Goal: Task Accomplishment & Management: Manage account settings

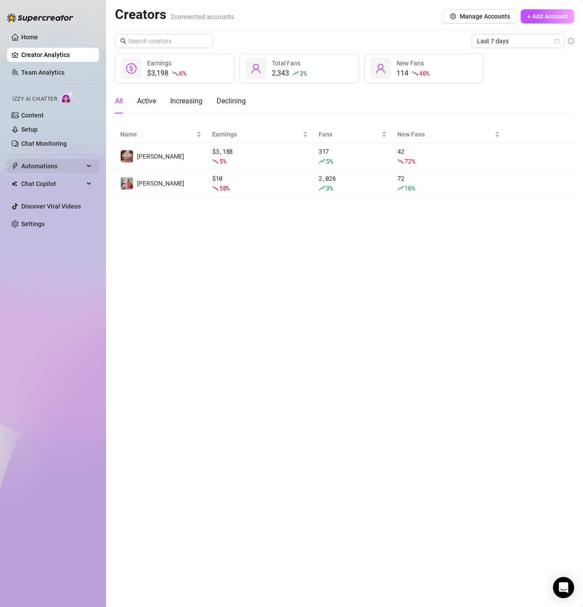
click at [45, 163] on span "Automations" at bounding box center [52, 166] width 63 height 14
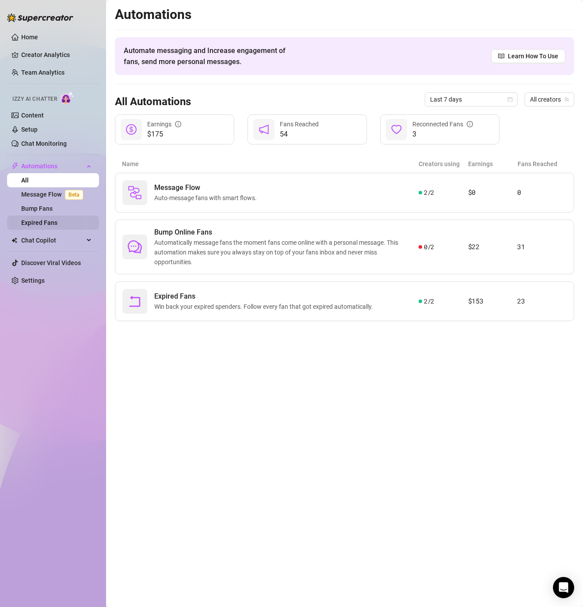
click at [57, 220] on link "Expired Fans" at bounding box center [39, 222] width 36 height 7
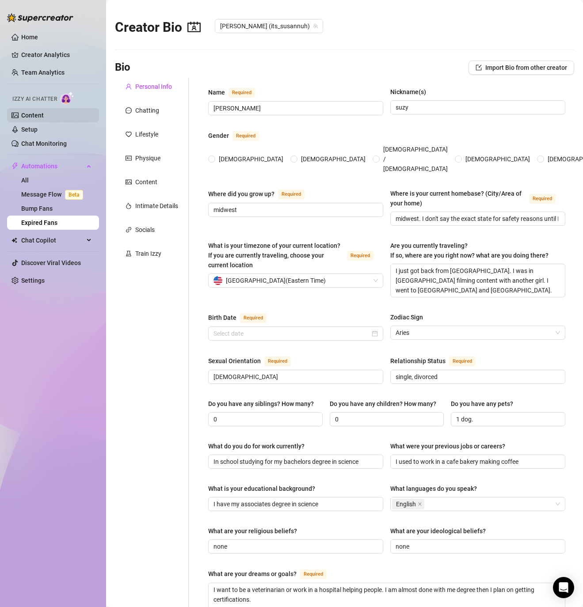
radio input "true"
type input "[DATE]"
click at [48, 195] on link "Message Flow Beta" at bounding box center [53, 194] width 65 height 7
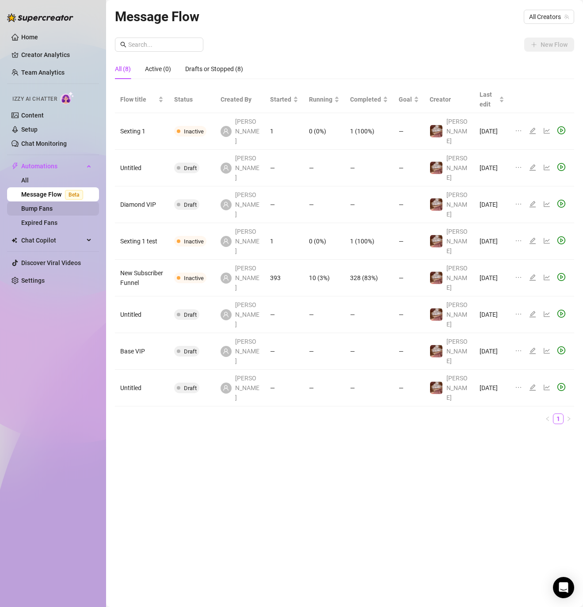
click at [53, 212] on link "Bump Fans" at bounding box center [36, 208] width 31 height 7
